Goal: Ask a question

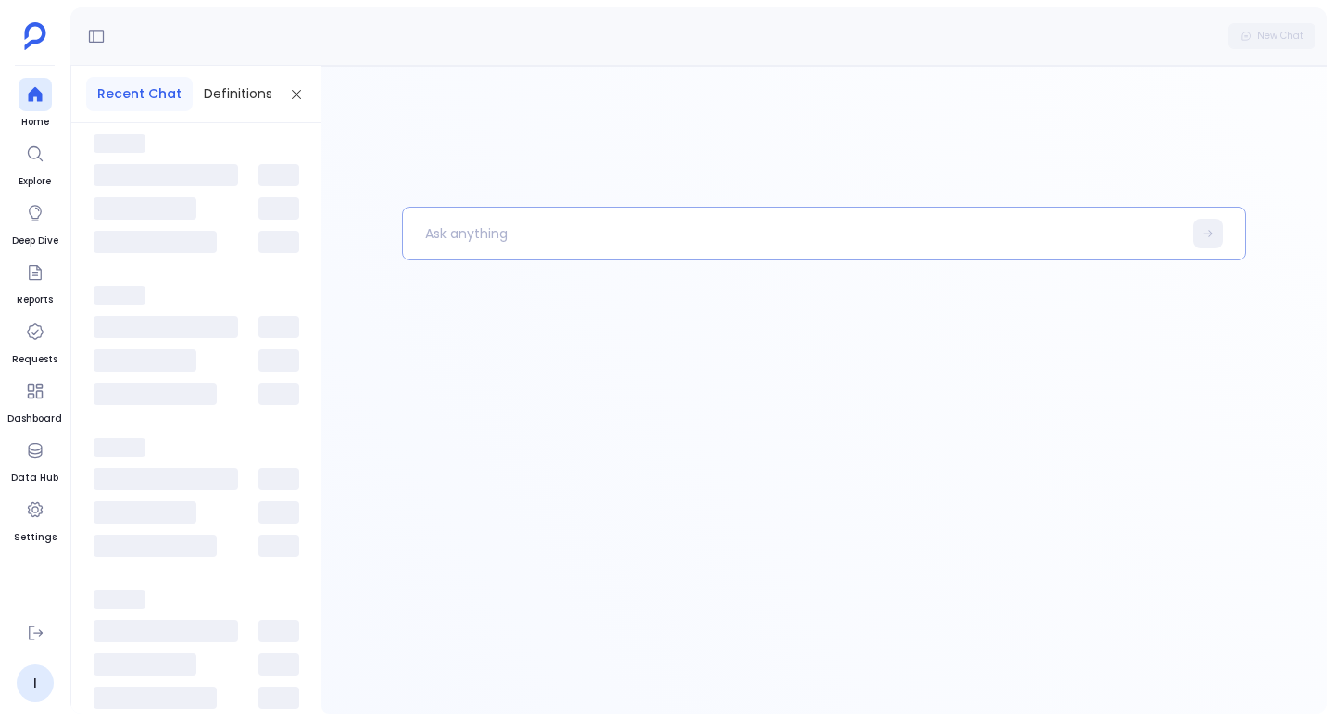
click at [435, 223] on p at bounding box center [792, 233] width 779 height 48
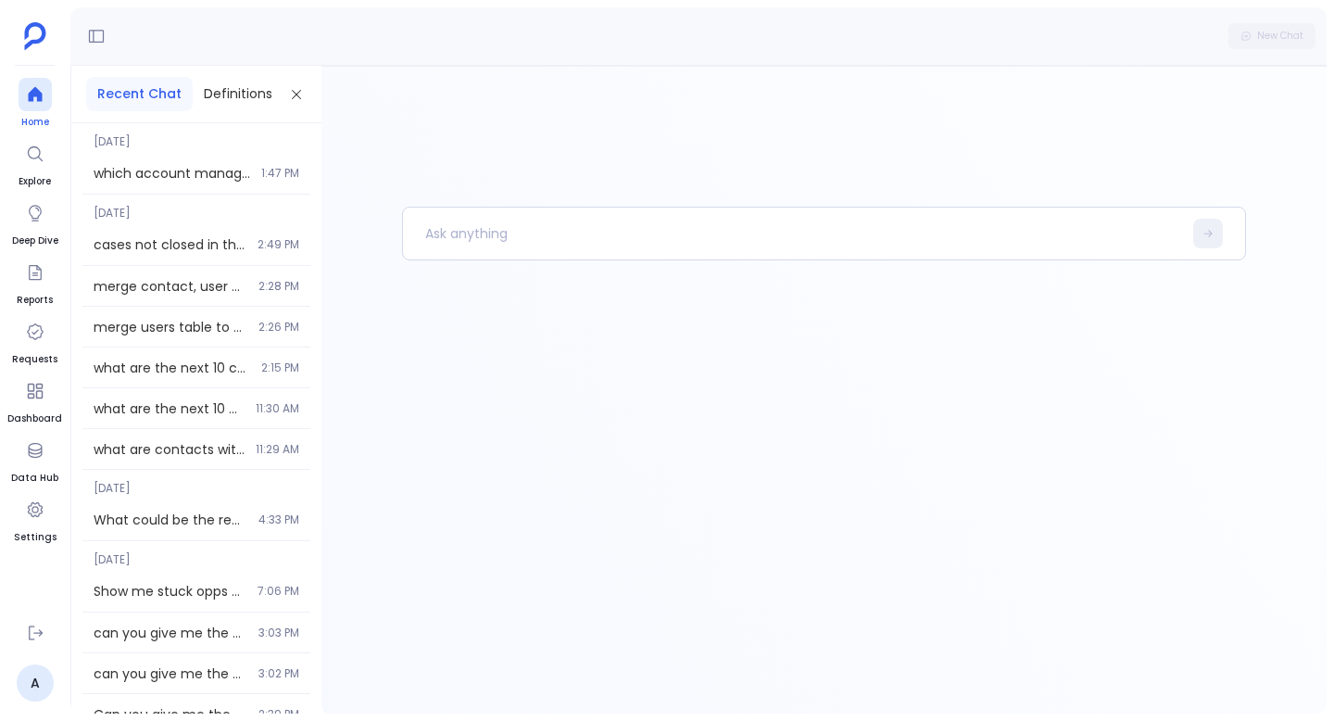
click at [43, 94] on icon at bounding box center [35, 94] width 19 height 19
click at [50, 211] on div at bounding box center [35, 212] width 33 height 33
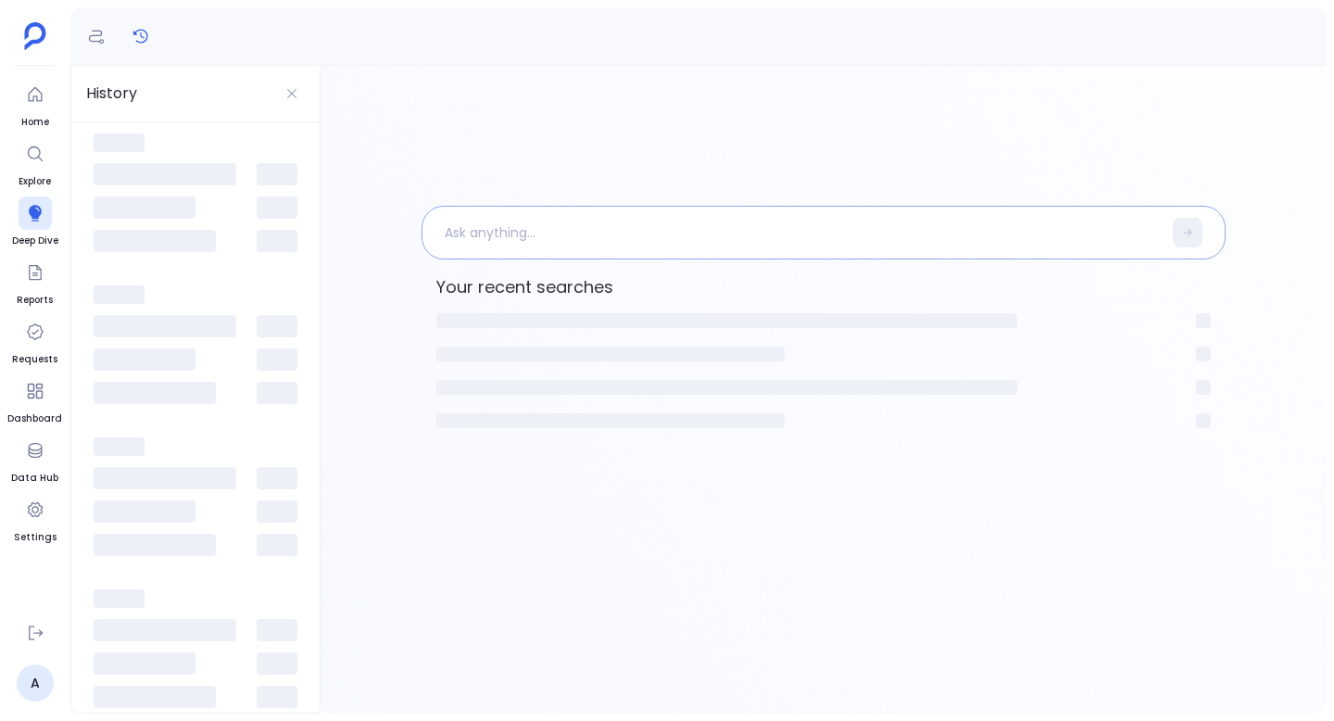
click at [509, 237] on p at bounding box center [792, 232] width 740 height 48
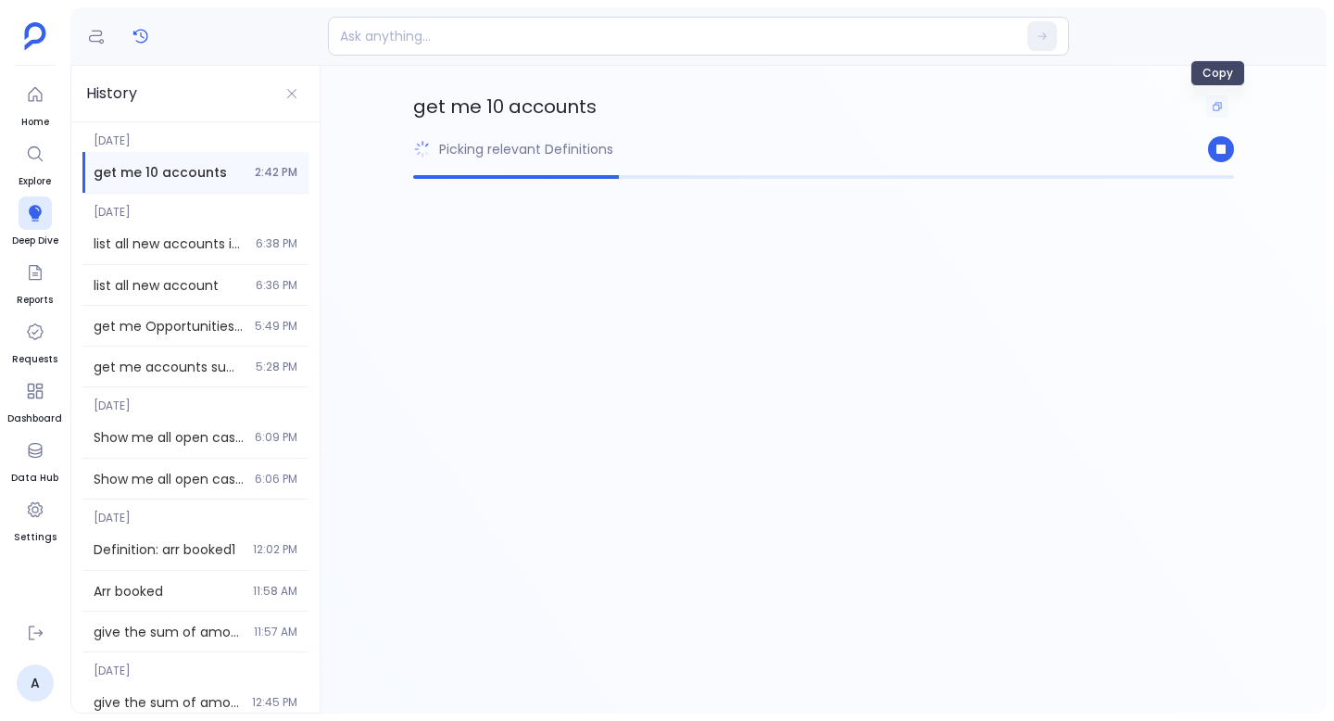
click at [1222, 101] on icon "Copy" at bounding box center [1217, 106] width 11 height 11
click at [1232, 153] on button "Stop Generation" at bounding box center [1221, 149] width 26 height 26
click at [31, 102] on icon at bounding box center [35, 94] width 19 height 19
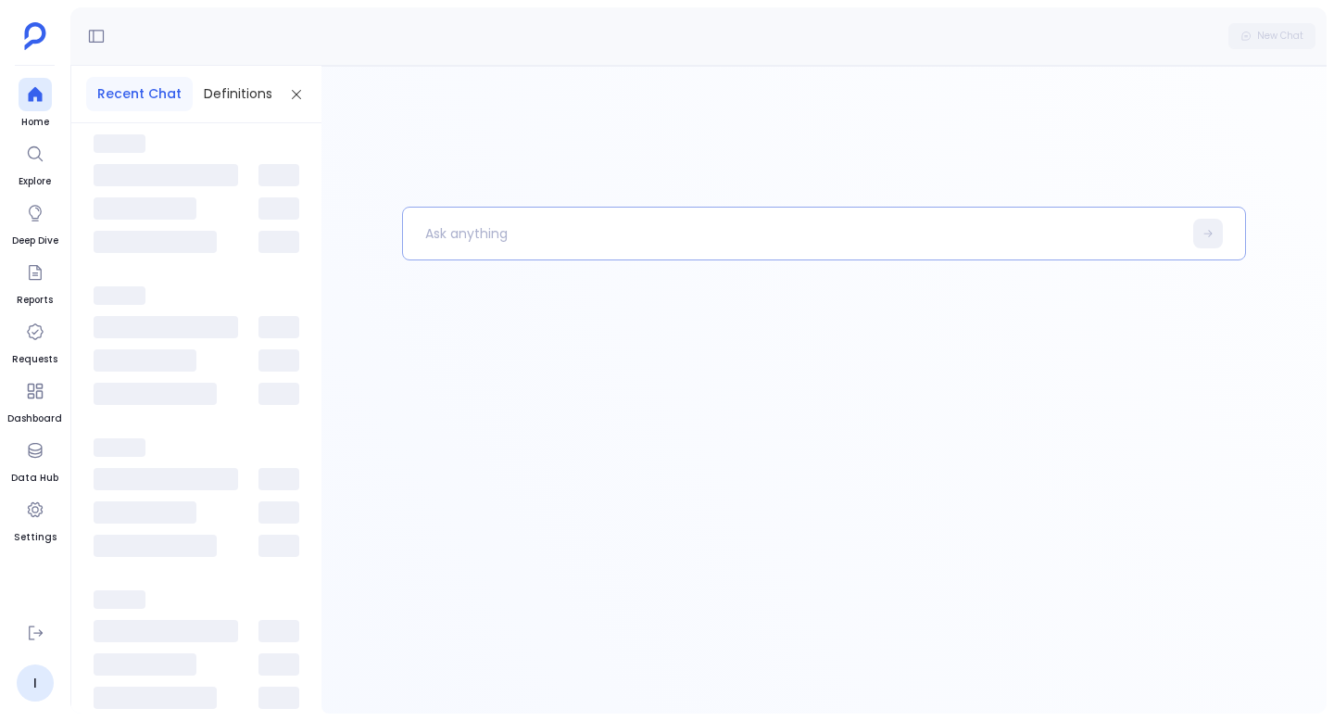
click at [506, 238] on p at bounding box center [792, 233] width 779 height 48
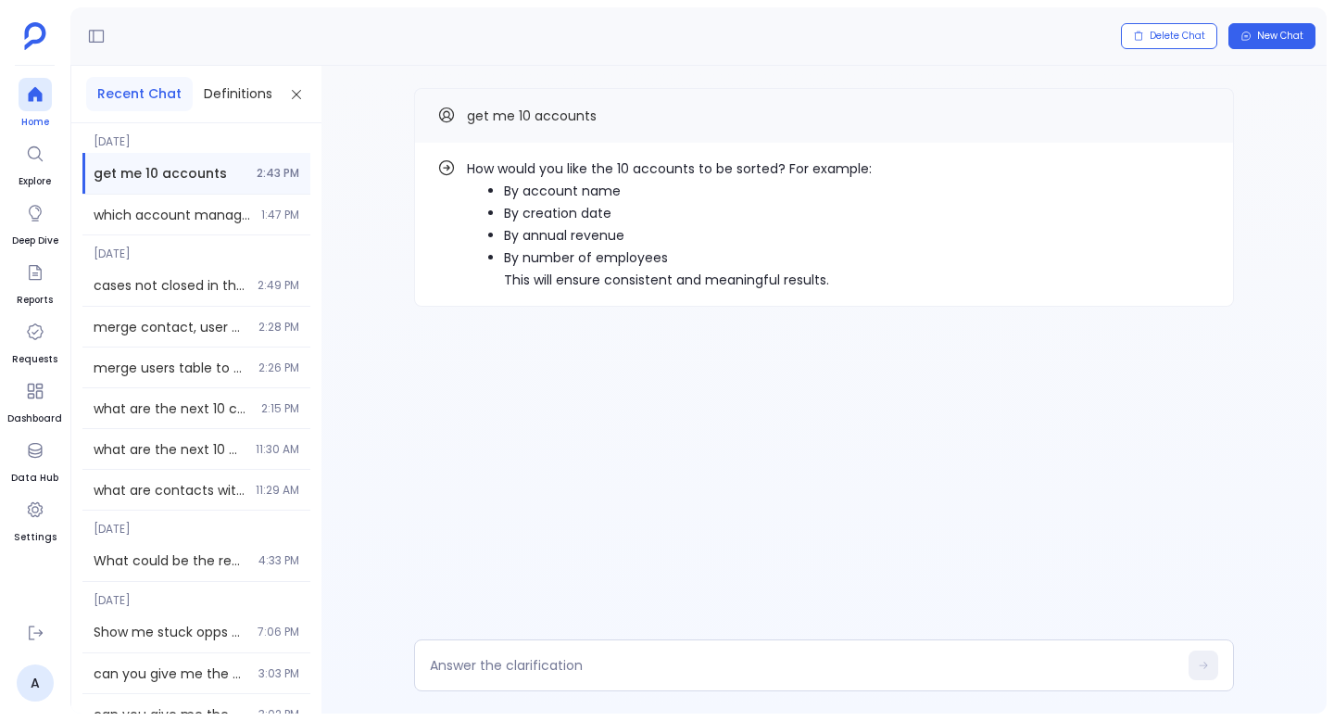
click at [41, 97] on icon at bounding box center [35, 94] width 19 height 19
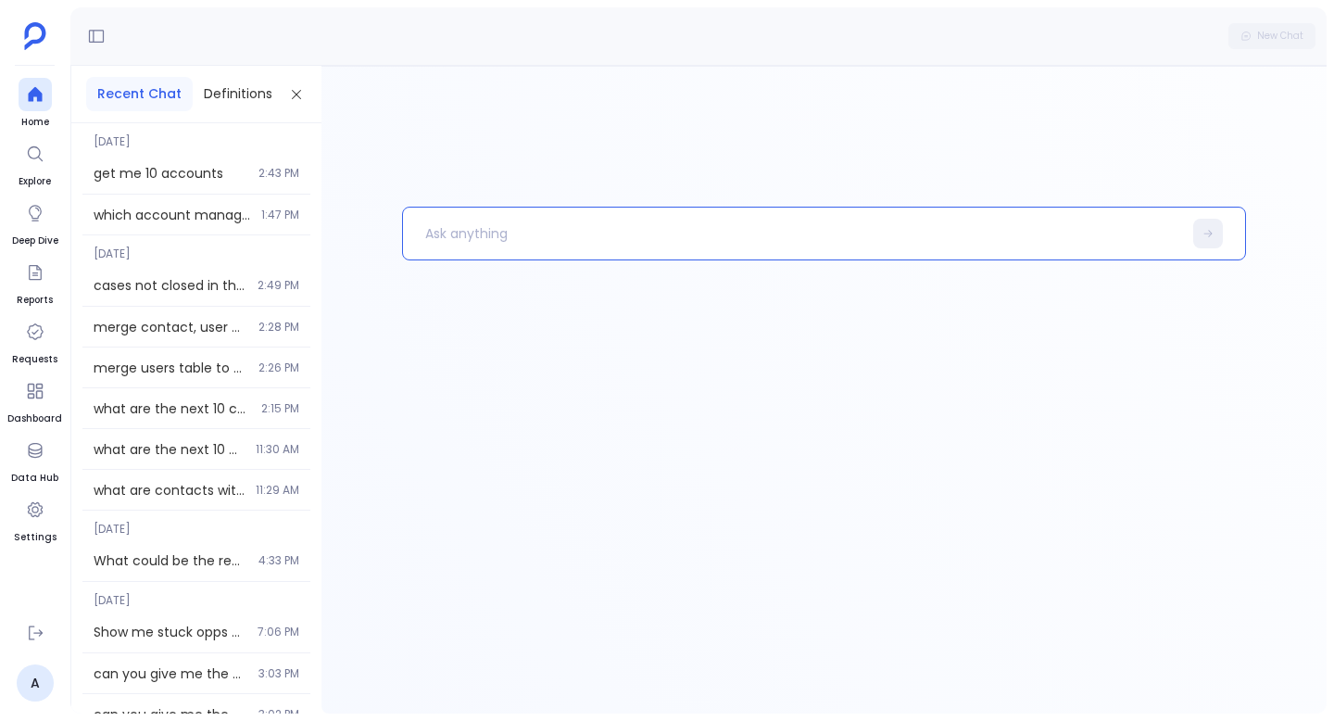
click at [458, 233] on p at bounding box center [792, 233] width 779 height 48
paste p
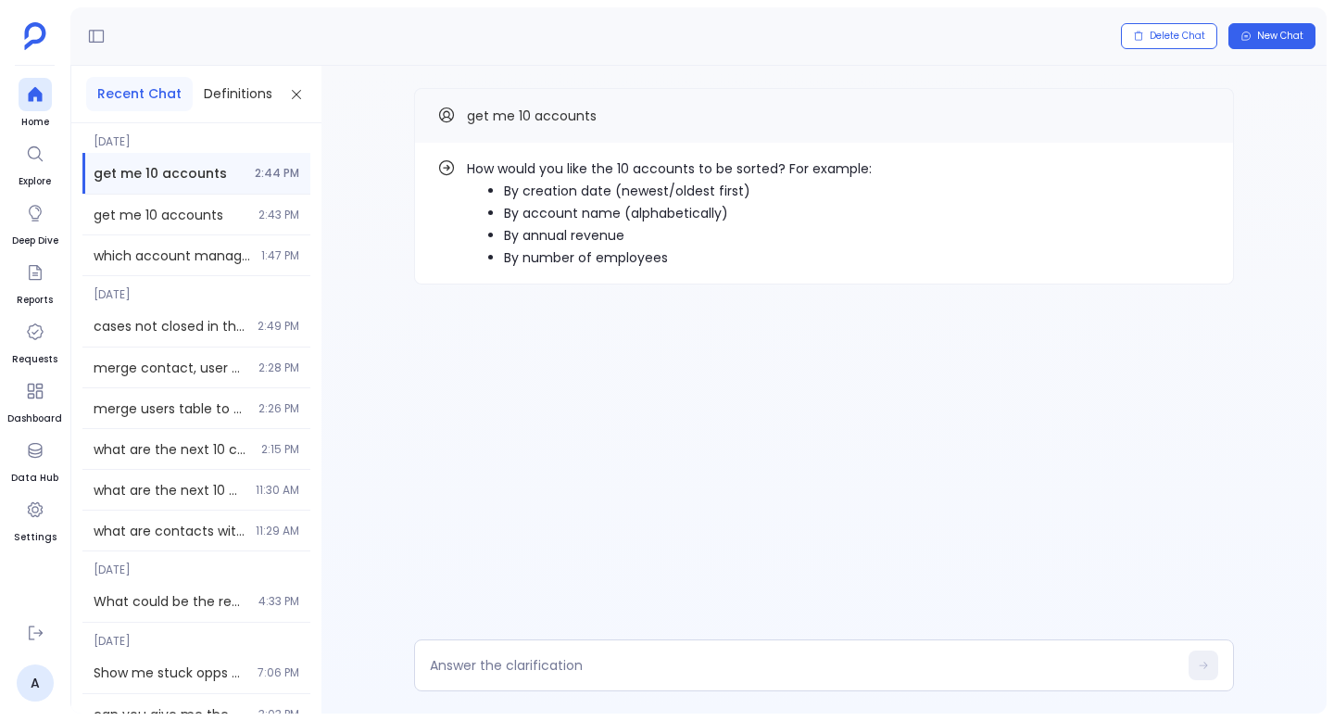
click at [582, 209] on li "By account name (alphabetically)" at bounding box center [688, 213] width 368 height 22
click at [583, 209] on li "By account name (alphabetically)" at bounding box center [688, 213] width 368 height 22
click at [513, 189] on li "By creation date (newest/oldest first)" at bounding box center [688, 191] width 368 height 22
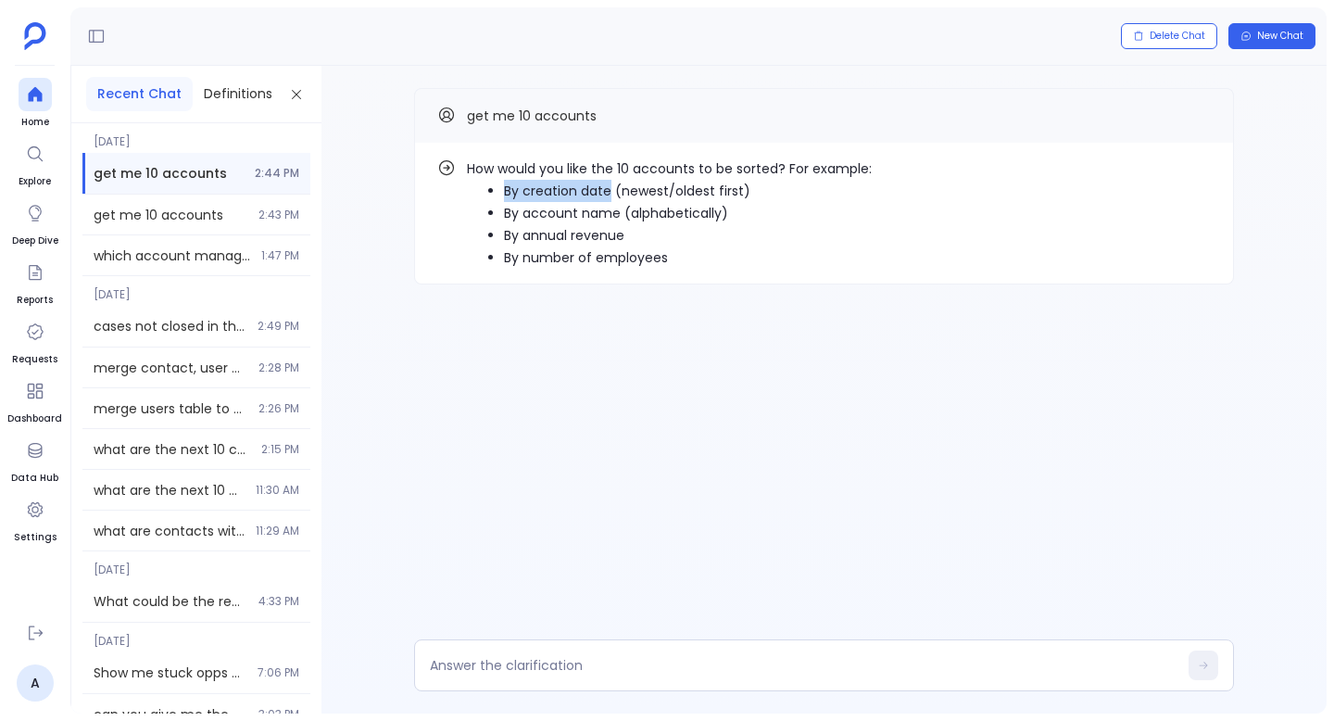
drag, startPoint x: 513, startPoint y: 189, endPoint x: 590, endPoint y: 189, distance: 76.9
click at [590, 189] on li "By creation date (newest/oldest first)" at bounding box center [688, 191] width 368 height 22
copy li "By creation date"
click at [506, 644] on div at bounding box center [824, 665] width 820 height 52
click at [504, 653] on div at bounding box center [824, 665] width 820 height 52
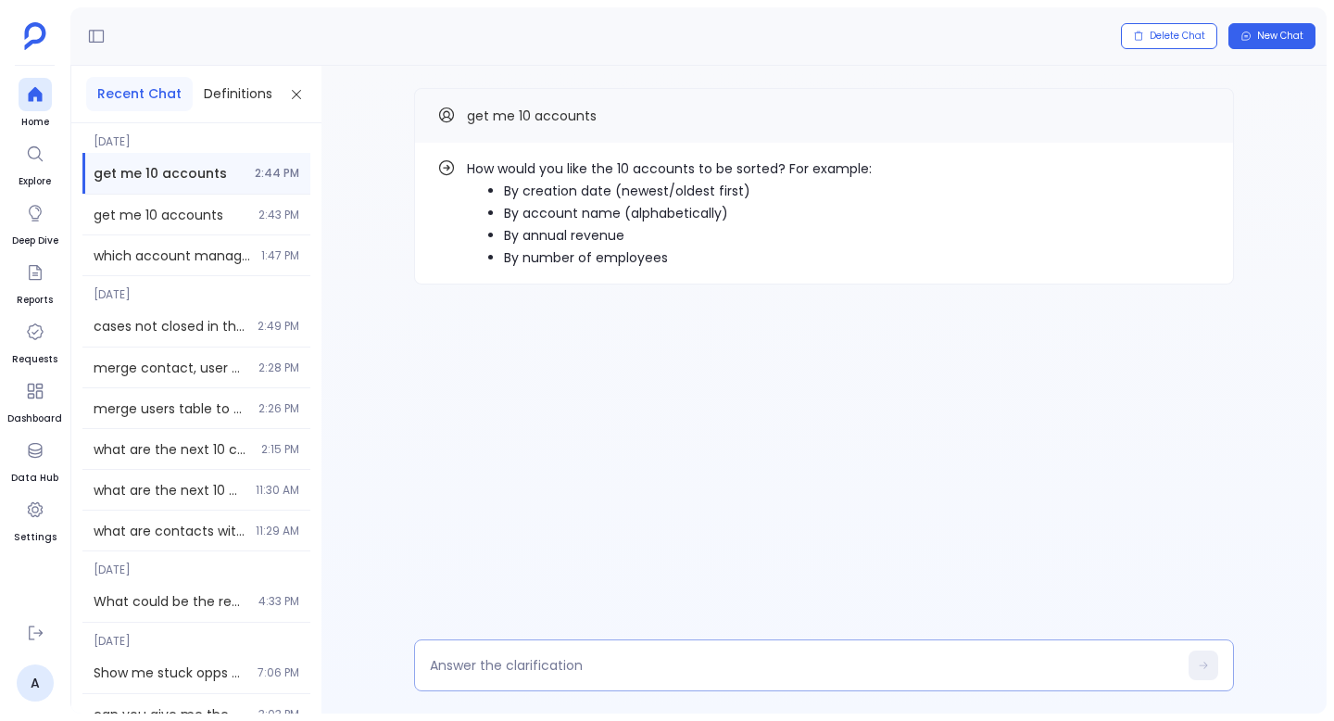
click at [504, 654] on div at bounding box center [824, 665] width 820 height 52
click at [489, 692] on div "How would you like the 10 accounts to be sorted? For example: By creation date …" at bounding box center [823, 390] width 1005 height 648
click at [489, 664] on textarea at bounding box center [804, 665] width 748 height 19
type textarea "By creation date"
